Goal: Information Seeking & Learning: Learn about a topic

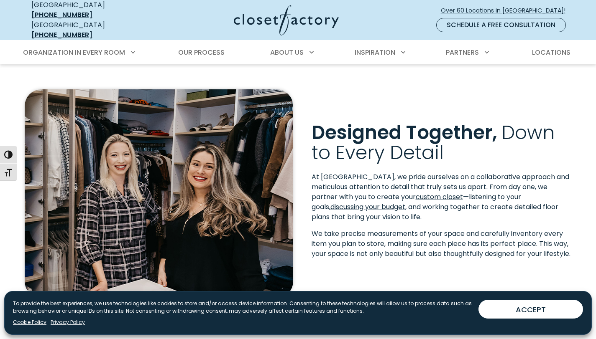
scroll to position [138, 0]
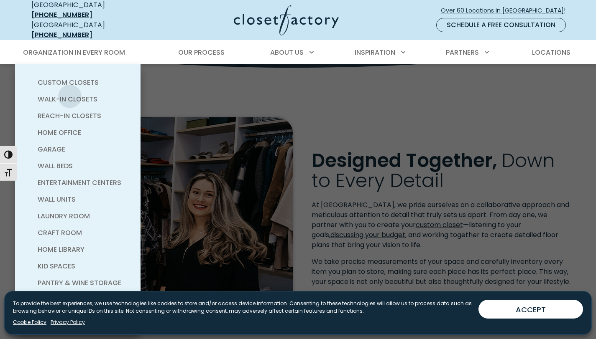
click at [70, 94] on span "Walk-In Closets" at bounding box center [68, 99] width 60 height 10
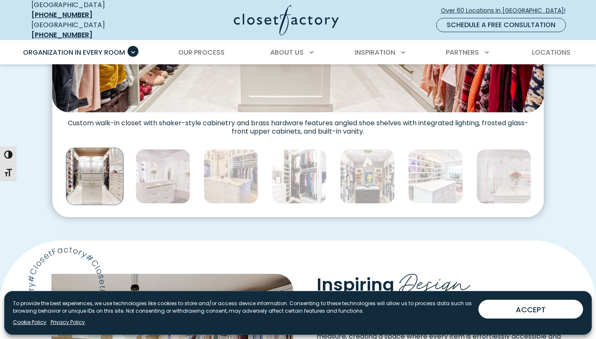
scroll to position [444, 0]
click at [151, 166] on img "Thumbnail Gallery" at bounding box center [162, 176] width 55 height 55
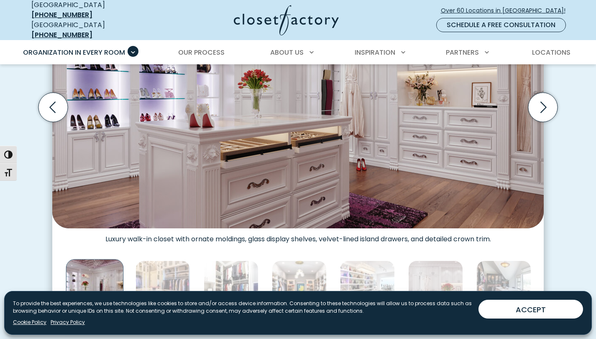
scroll to position [335, 0]
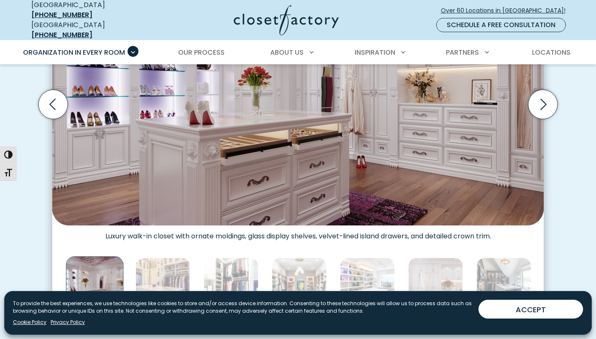
click at [237, 272] on img "Thumbnail Gallery" at bounding box center [231, 285] width 55 height 55
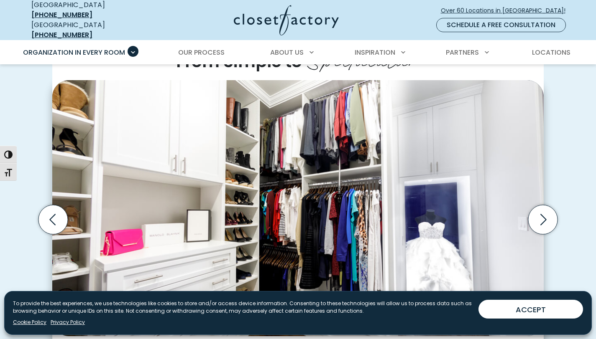
scroll to position [222, 0]
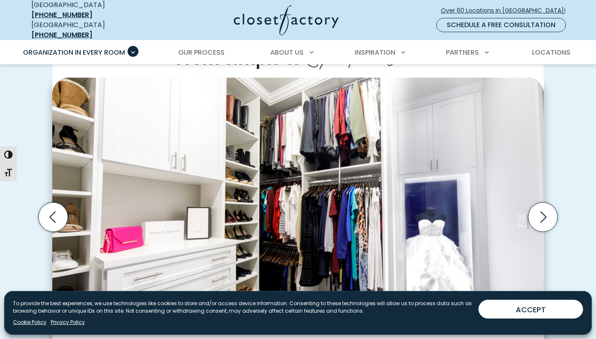
click at [552, 212] on icon "Next slide" at bounding box center [542, 217] width 29 height 29
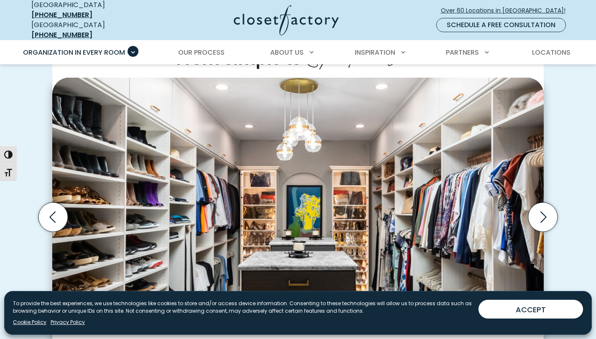
click at [552, 212] on icon "Next slide" at bounding box center [542, 217] width 29 height 29
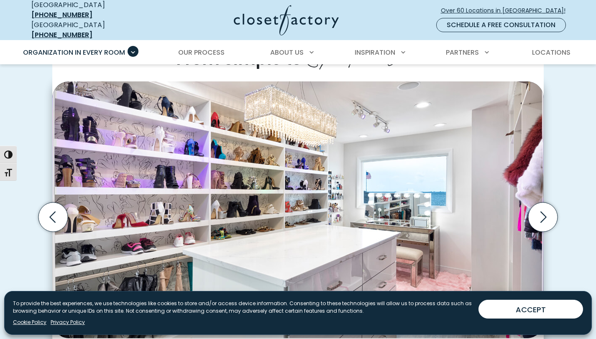
click at [552, 212] on icon "Next slide" at bounding box center [542, 217] width 29 height 29
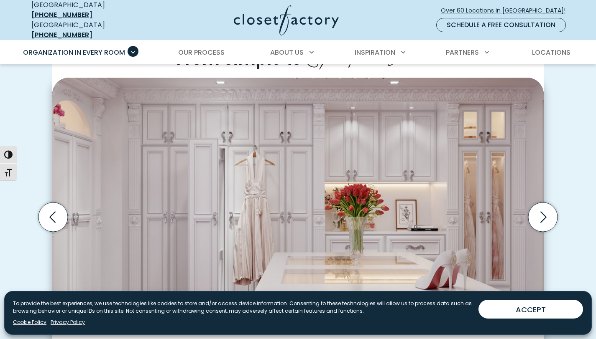
click at [552, 212] on icon "Next slide" at bounding box center [542, 217] width 29 height 29
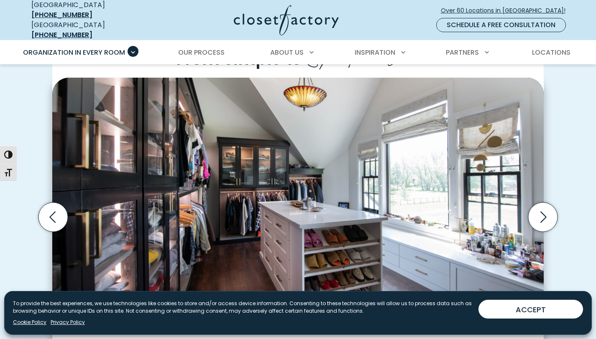
click at [46, 220] on icon "Previous slide" at bounding box center [52, 217] width 29 height 29
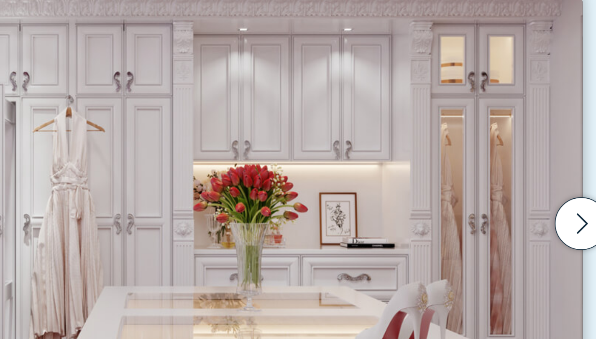
click at [547, 216] on icon "Next slide" at bounding box center [542, 217] width 29 height 29
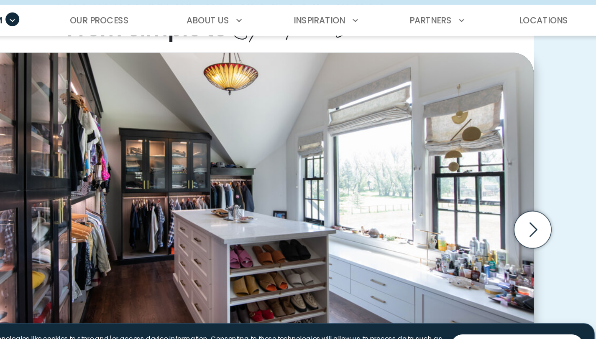
click at [550, 215] on icon "Next slide" at bounding box center [542, 217] width 29 height 29
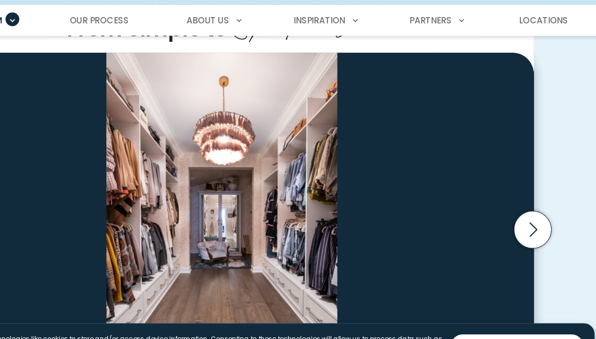
click at [544, 214] on icon "Next slide" at bounding box center [542, 217] width 29 height 29
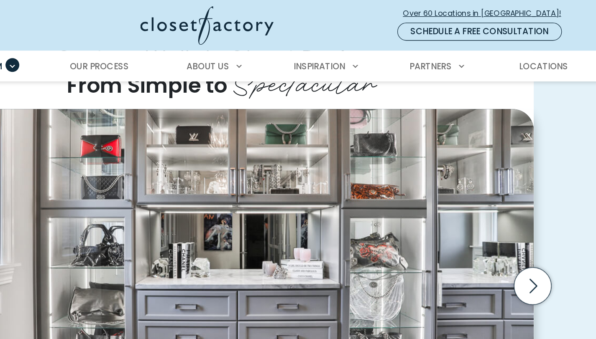
scroll to position [213, 0]
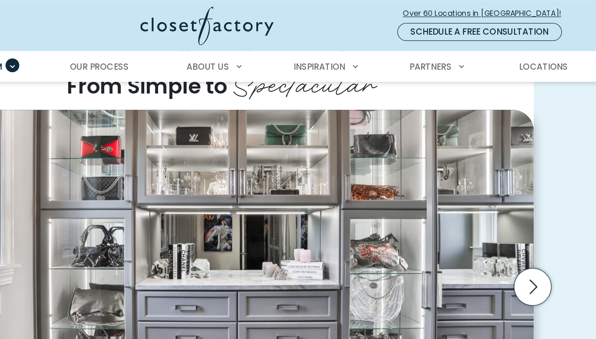
click at [543, 226] on icon "Next slide" at bounding box center [542, 226] width 29 height 29
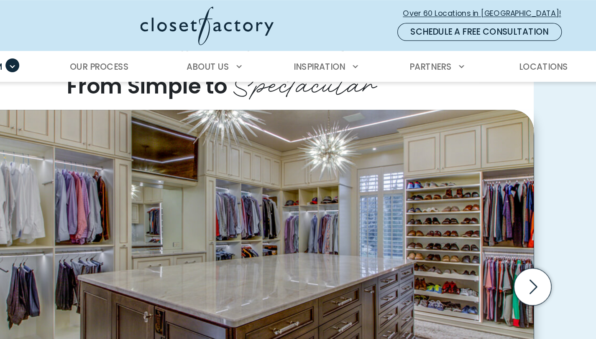
click at [543, 226] on icon "Next slide" at bounding box center [542, 226] width 29 height 29
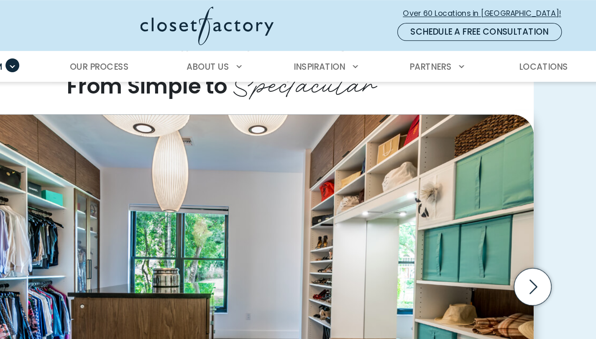
click at [543, 226] on icon "Next slide" at bounding box center [542, 226] width 29 height 29
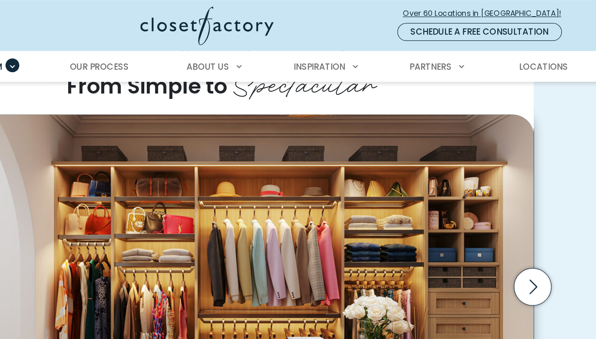
click at [543, 226] on icon "Next slide" at bounding box center [542, 226] width 29 height 29
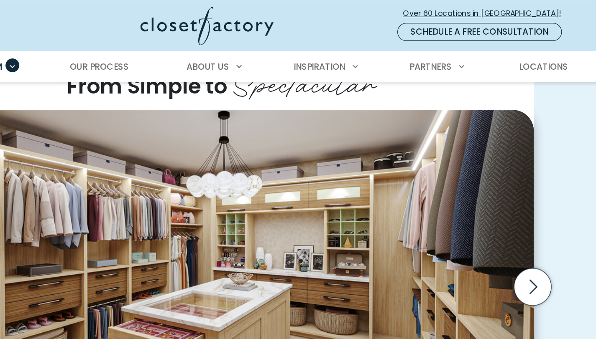
click at [543, 226] on icon "Next slide" at bounding box center [542, 226] width 29 height 29
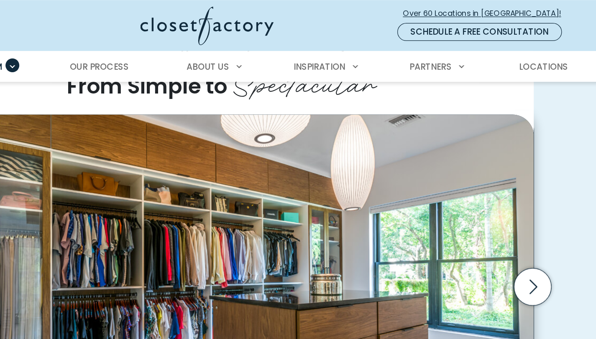
click at [543, 226] on icon "Next slide" at bounding box center [542, 226] width 29 height 29
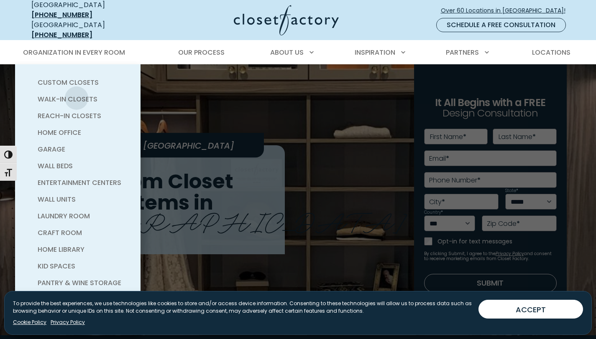
click at [77, 94] on span "Walk-In Closets" at bounding box center [68, 99] width 60 height 10
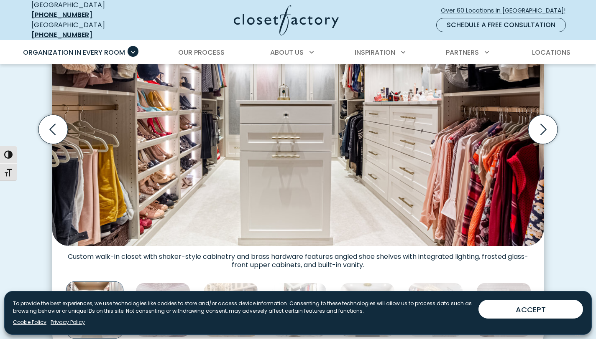
scroll to position [308, 0]
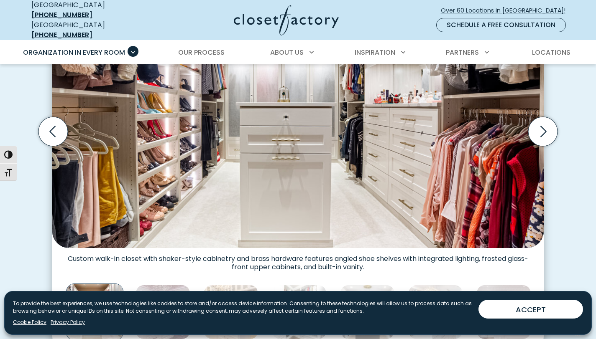
click at [547, 117] on icon "Next slide" at bounding box center [542, 131] width 29 height 29
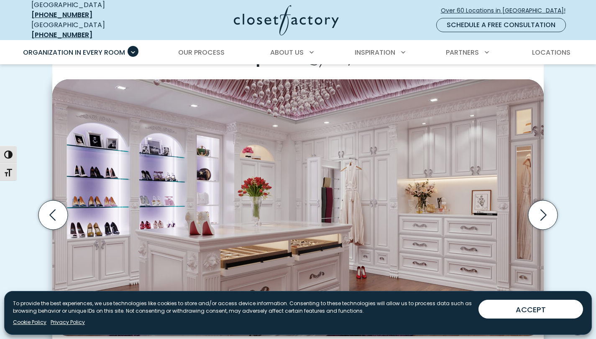
scroll to position [224, 0]
click at [540, 210] on icon "Next slide" at bounding box center [542, 215] width 29 height 29
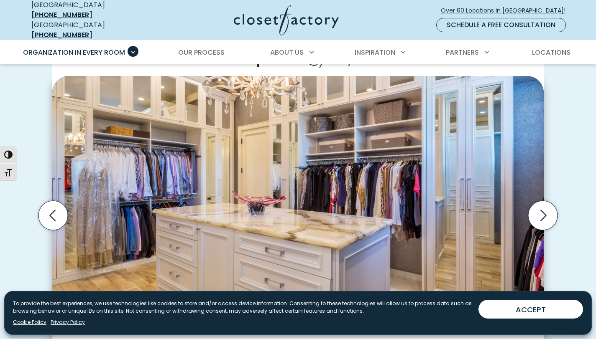
click at [540, 210] on icon "Next slide" at bounding box center [542, 215] width 29 height 29
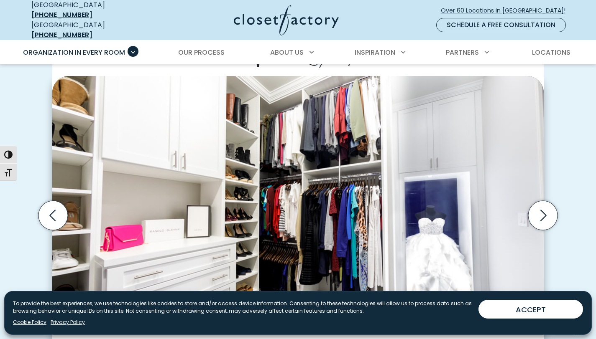
click at [540, 210] on icon "Next slide" at bounding box center [542, 215] width 29 height 29
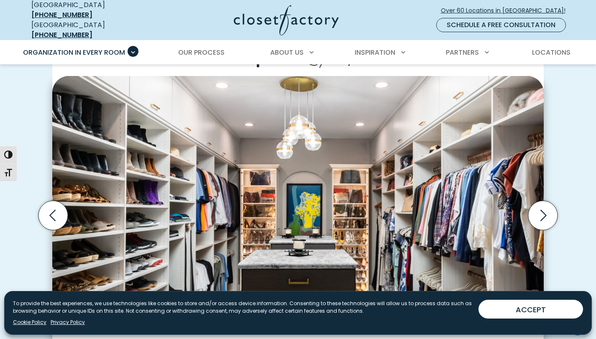
click at [540, 210] on icon "Next slide" at bounding box center [542, 215] width 29 height 29
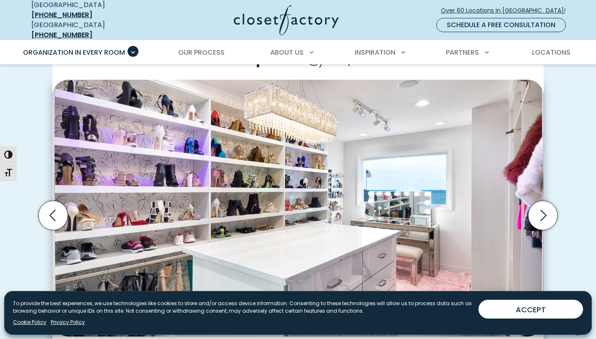
click at [540, 210] on icon "Next slide" at bounding box center [542, 215] width 29 height 29
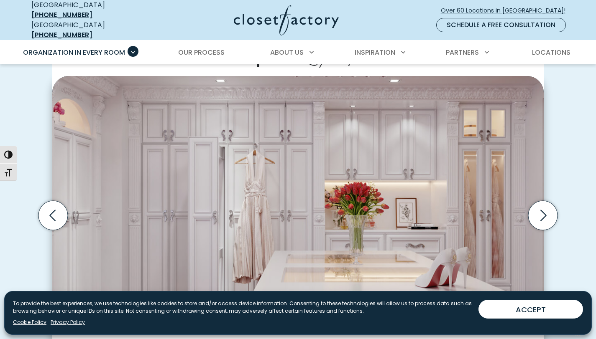
click at [540, 210] on icon "Next slide" at bounding box center [542, 215] width 29 height 29
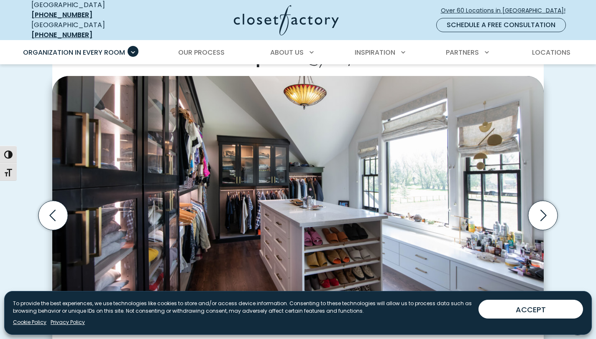
click at [59, 214] on icon "Previous slide" at bounding box center [52, 215] width 29 height 29
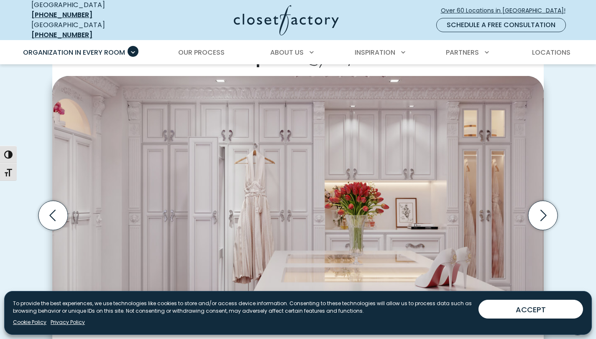
click at [59, 214] on icon "Previous slide" at bounding box center [52, 215] width 29 height 29
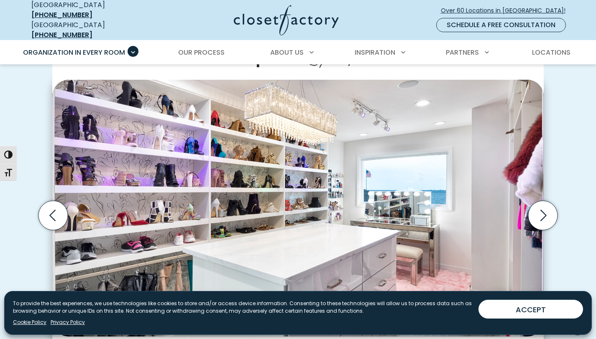
click at [59, 214] on icon "Previous slide" at bounding box center [52, 215] width 29 height 29
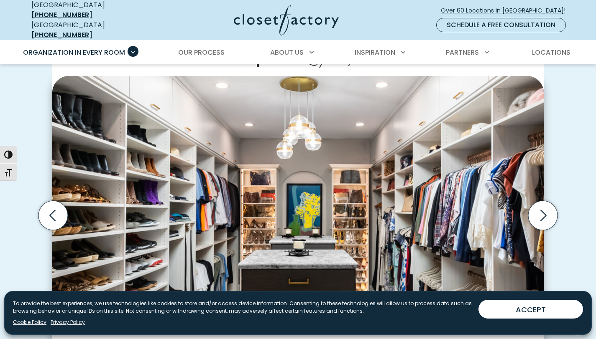
click at [59, 214] on icon "Previous slide" at bounding box center [52, 215] width 29 height 29
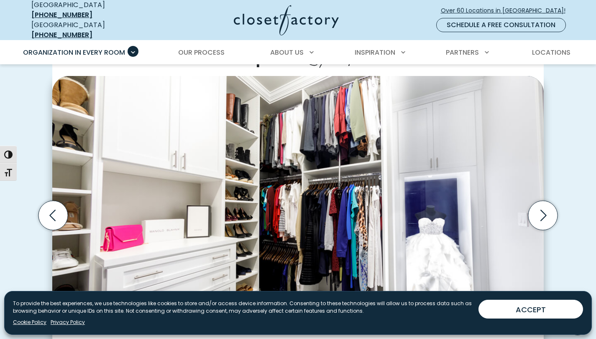
click at [544, 212] on icon "Next slide" at bounding box center [543, 215] width 6 height 11
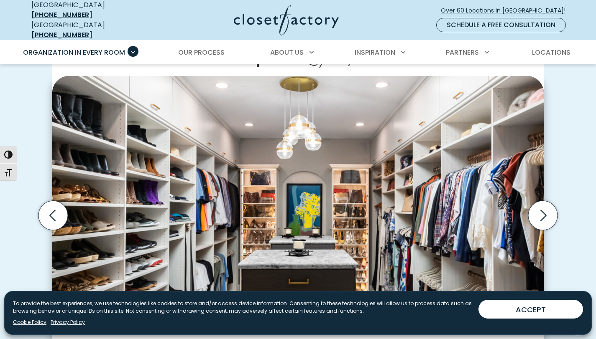
click at [544, 212] on icon "Next slide" at bounding box center [543, 215] width 6 height 11
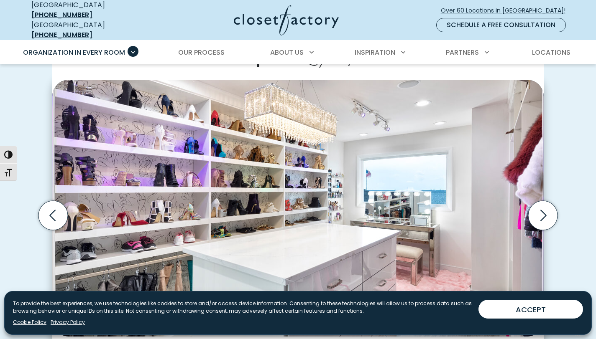
click at [544, 212] on icon "Next slide" at bounding box center [543, 215] width 6 height 11
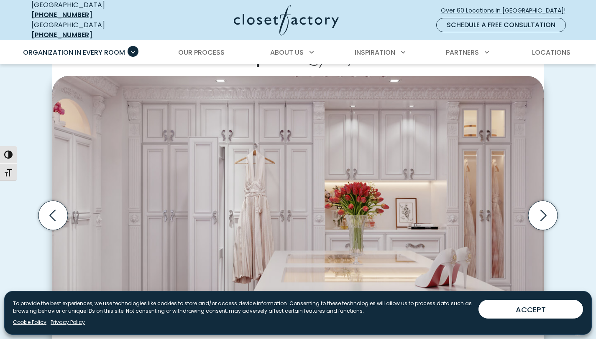
click at [544, 212] on icon "Next slide" at bounding box center [543, 215] width 6 height 11
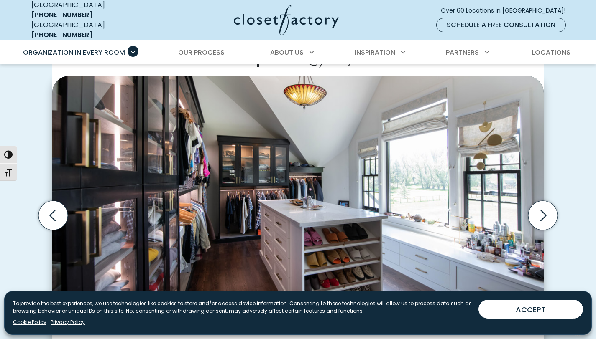
click at [544, 212] on icon "Next slide" at bounding box center [543, 215] width 6 height 11
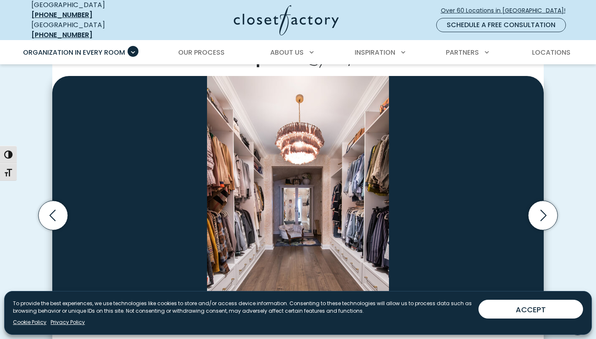
click at [544, 212] on icon "Next slide" at bounding box center [543, 215] width 6 height 11
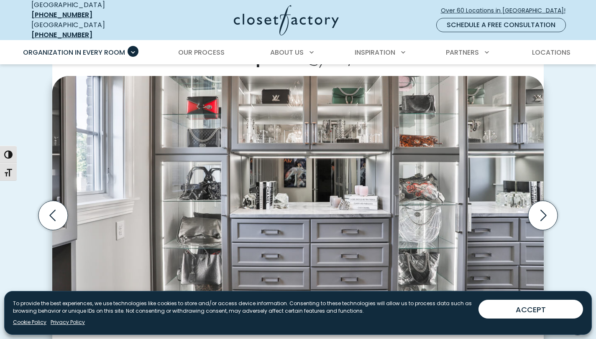
click at [538, 310] on button "ACCEPT" at bounding box center [530, 309] width 105 height 19
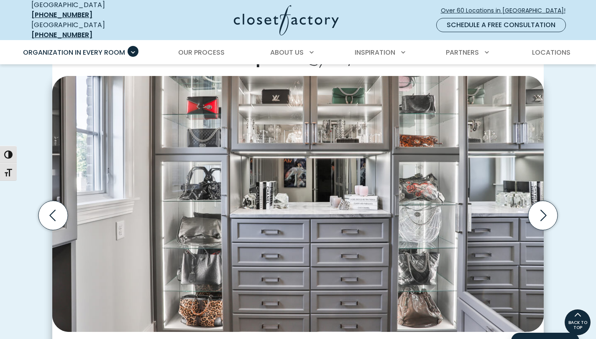
click at [549, 209] on icon "Next slide" at bounding box center [542, 215] width 29 height 29
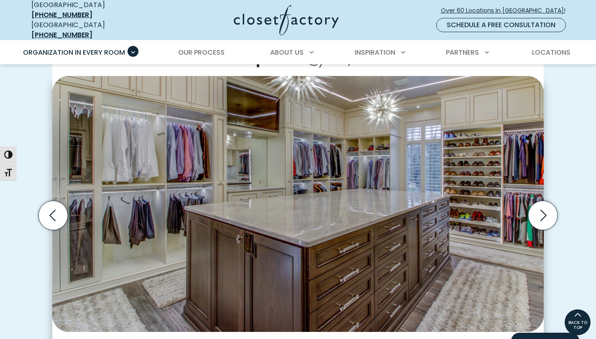
click at [549, 209] on icon "Next slide" at bounding box center [542, 215] width 29 height 29
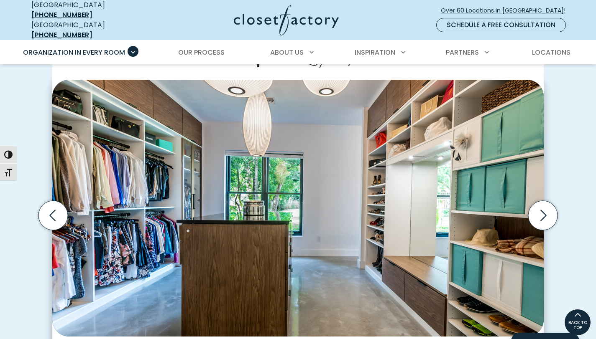
click at [549, 209] on icon "Next slide" at bounding box center [542, 215] width 29 height 29
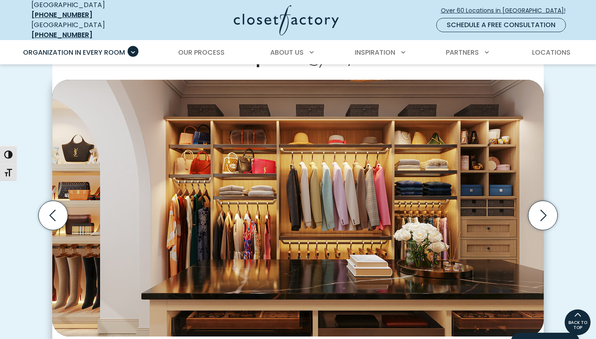
click at [549, 209] on icon "Next slide" at bounding box center [542, 215] width 29 height 29
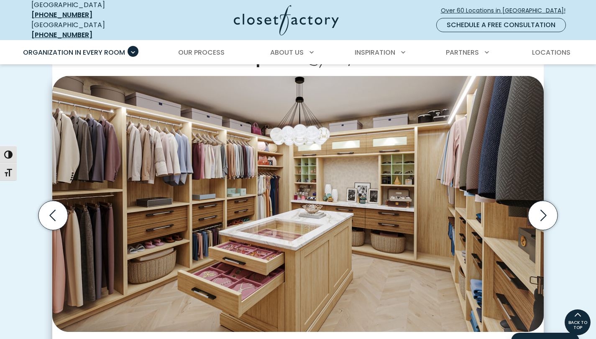
click at [549, 209] on icon "Next slide" at bounding box center [542, 215] width 29 height 29
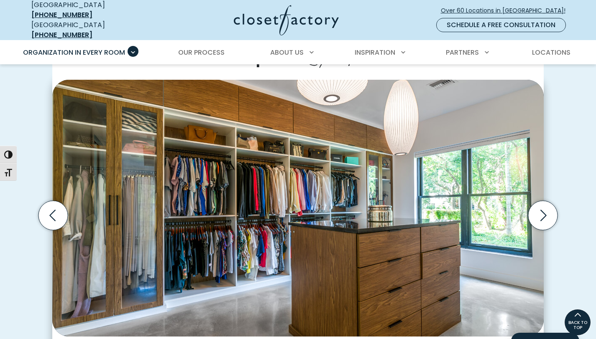
click at [549, 209] on icon "Next slide" at bounding box center [542, 215] width 29 height 29
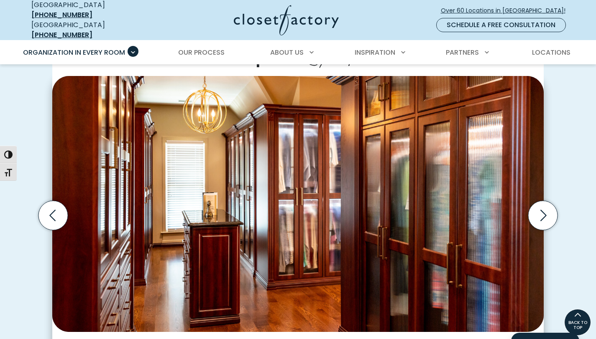
click at [546, 212] on icon "Next slide" at bounding box center [542, 215] width 29 height 29
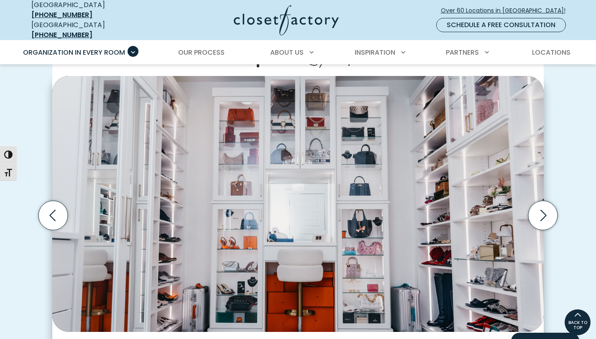
click at [546, 212] on icon "Next slide" at bounding box center [542, 215] width 29 height 29
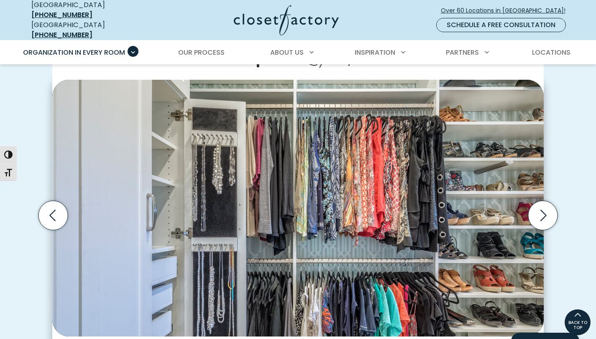
click at [546, 212] on icon "Next slide" at bounding box center [542, 215] width 29 height 29
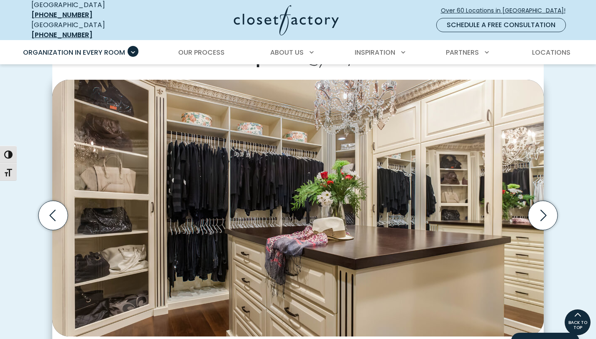
click at [546, 212] on icon "Next slide" at bounding box center [542, 215] width 29 height 29
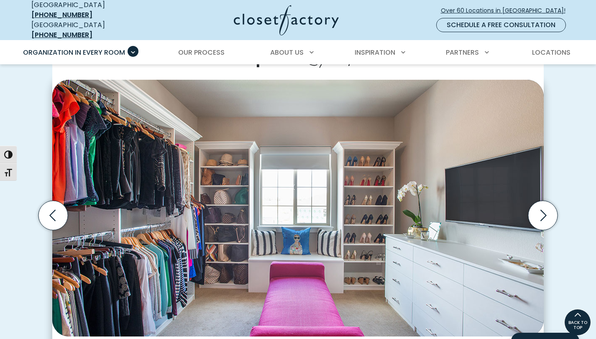
click at [546, 212] on icon "Next slide" at bounding box center [542, 215] width 29 height 29
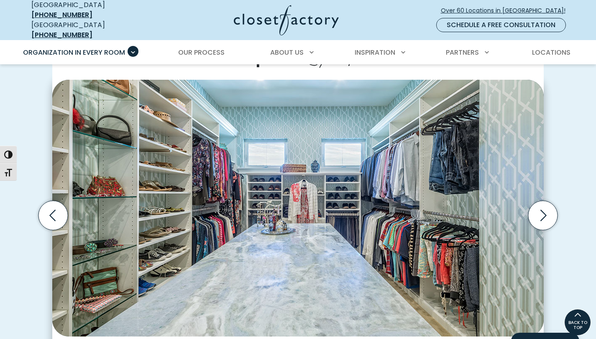
click at [546, 212] on icon "Next slide" at bounding box center [542, 215] width 29 height 29
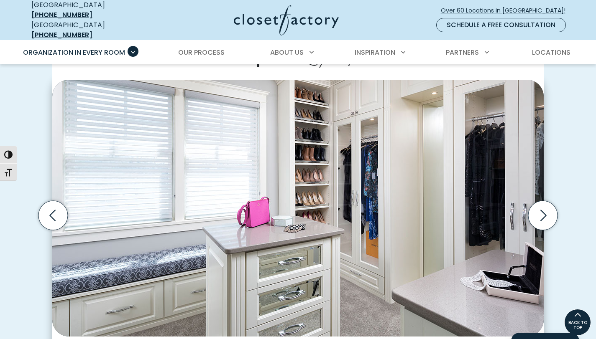
click at [546, 212] on icon "Next slide" at bounding box center [542, 215] width 29 height 29
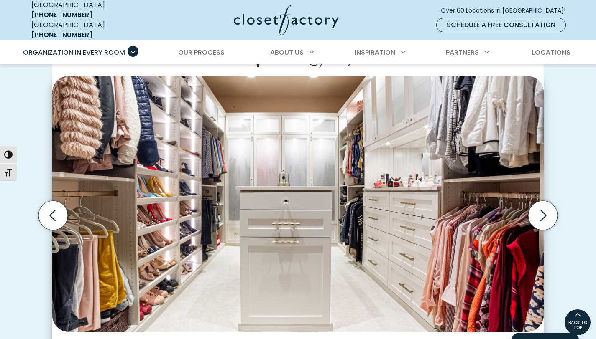
click at [546, 212] on icon "Next slide" at bounding box center [542, 215] width 29 height 29
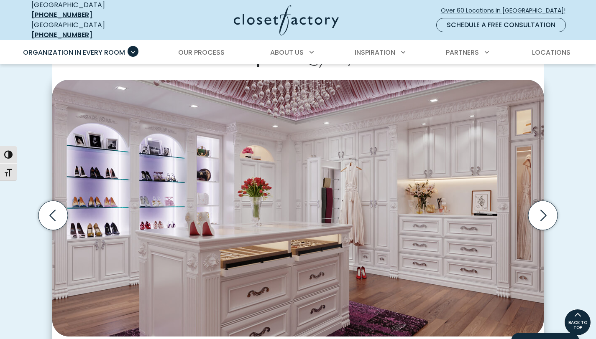
click at [546, 212] on icon "Next slide" at bounding box center [542, 215] width 29 height 29
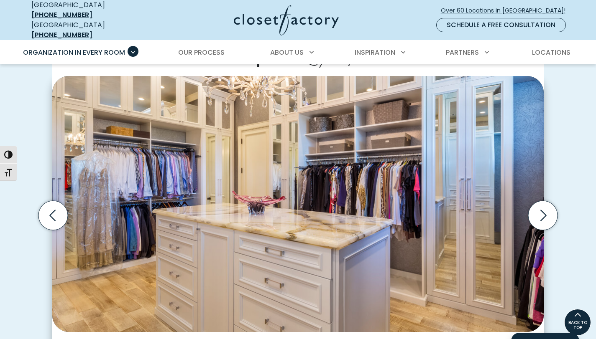
click at [546, 212] on icon "Next slide" at bounding box center [542, 215] width 29 height 29
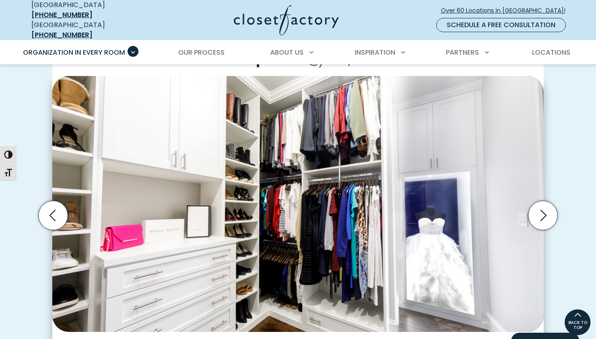
click at [546, 212] on icon "Next slide" at bounding box center [542, 215] width 29 height 29
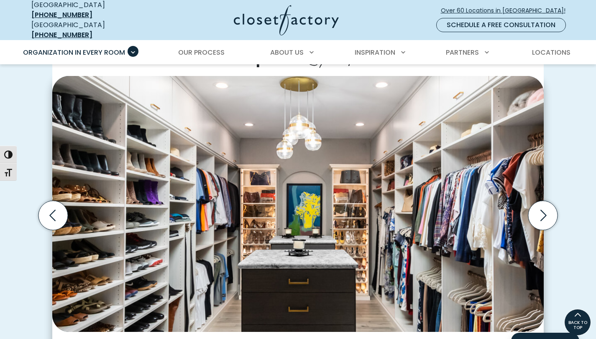
click at [546, 212] on icon "Next slide" at bounding box center [542, 215] width 29 height 29
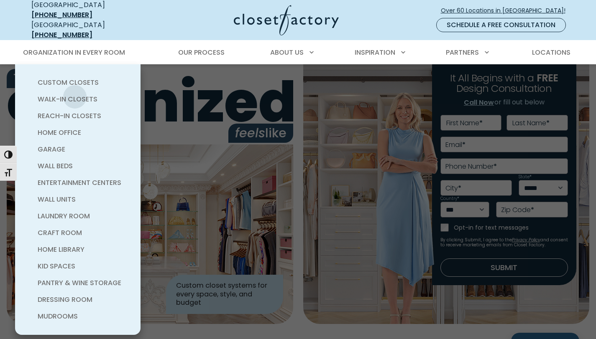
click at [75, 94] on span "Walk-In Closets" at bounding box center [68, 99] width 60 height 10
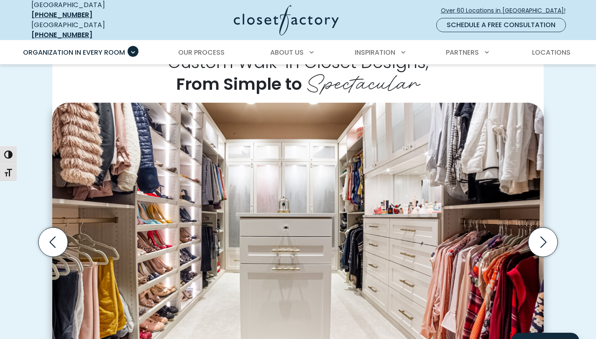
scroll to position [201, 0]
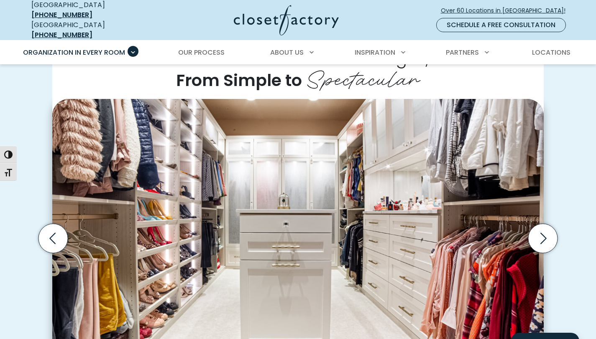
click at [546, 239] on icon "Next slide" at bounding box center [542, 238] width 29 height 29
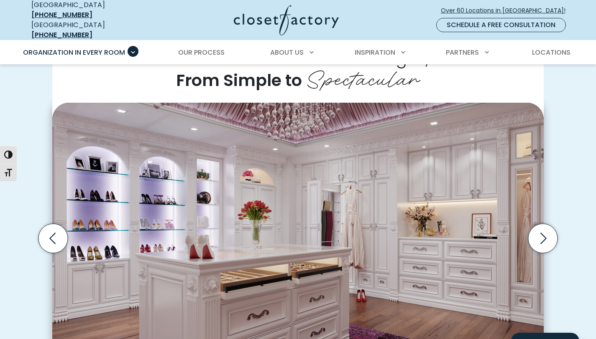
click at [546, 237] on icon "Next slide" at bounding box center [542, 238] width 29 height 29
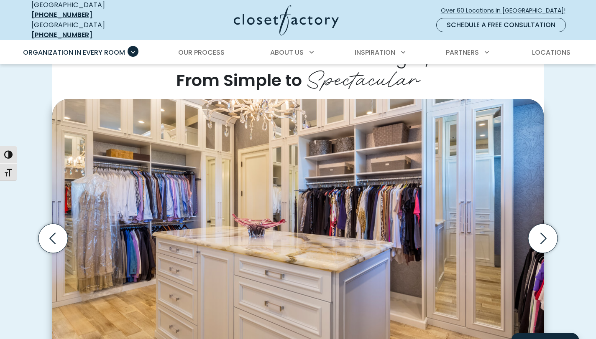
click at [546, 237] on icon "Next slide" at bounding box center [542, 238] width 29 height 29
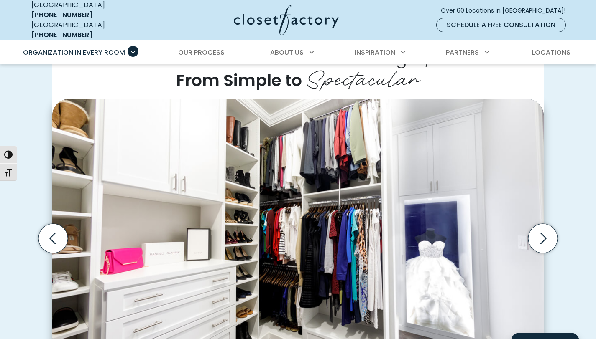
click at [546, 237] on icon "Next slide" at bounding box center [542, 238] width 29 height 29
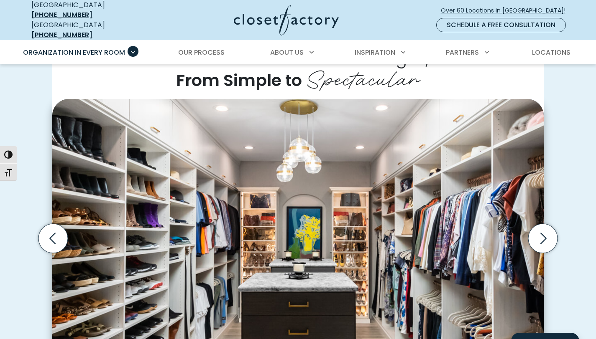
click at [546, 237] on icon "Next slide" at bounding box center [542, 238] width 29 height 29
